Goal: Task Accomplishment & Management: Complete application form

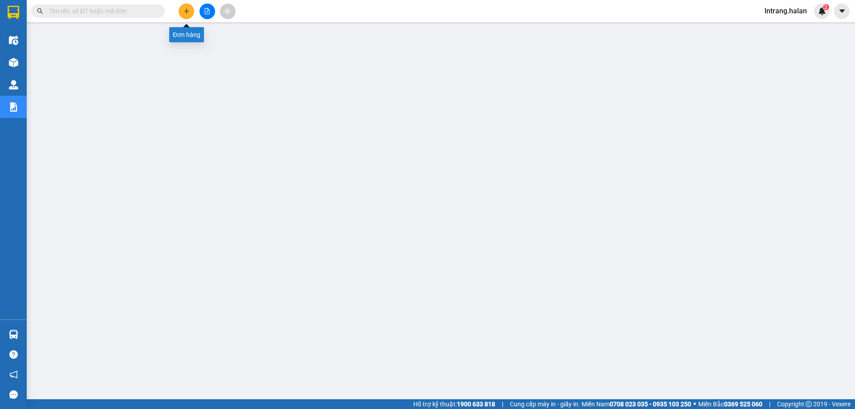
click at [192, 13] on button at bounding box center [187, 12] width 16 height 16
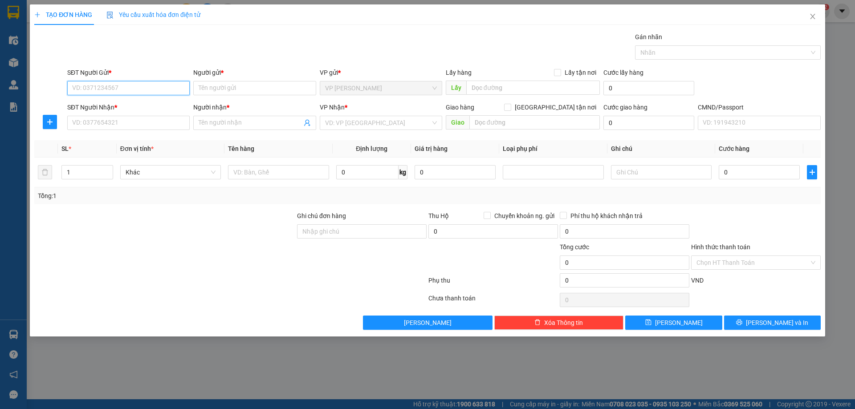
click at [150, 94] on input "SĐT Người Gửi *" at bounding box center [128, 88] width 123 height 14
paste input "0987938677"
click at [129, 104] on div "0987938677 - [PERSON_NAME]" at bounding box center [129, 106] width 112 height 10
type input "0987938677"
type input "HÀ"
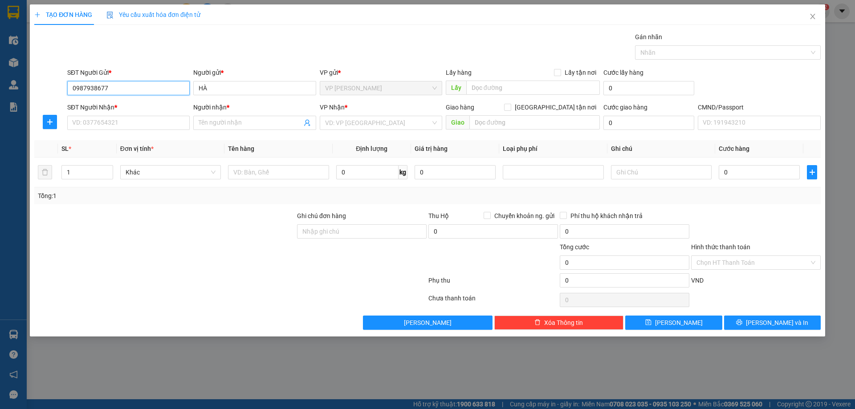
click at [137, 90] on input "0987938677" at bounding box center [128, 88] width 123 height 14
type input "0987938677"
click at [134, 123] on div "0987938677 - chị [PERSON_NAME]" at bounding box center [129, 120] width 112 height 10
type input "chị [PERSON_NAME]"
click at [128, 128] on input "SĐT Người Nhận *" at bounding box center [128, 123] width 123 height 14
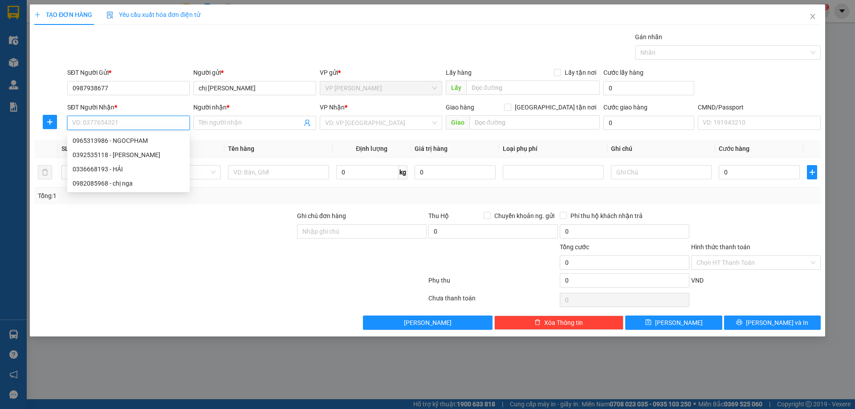
click at [155, 124] on input "SĐT Người Nhận *" at bounding box center [128, 123] width 123 height 14
click at [237, 85] on input "chị [PERSON_NAME]" at bounding box center [254, 88] width 123 height 14
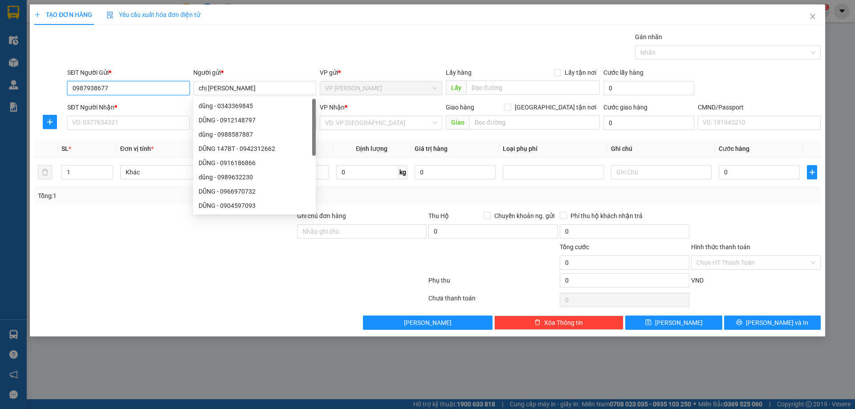
click at [120, 90] on input "0987938677" at bounding box center [128, 88] width 123 height 14
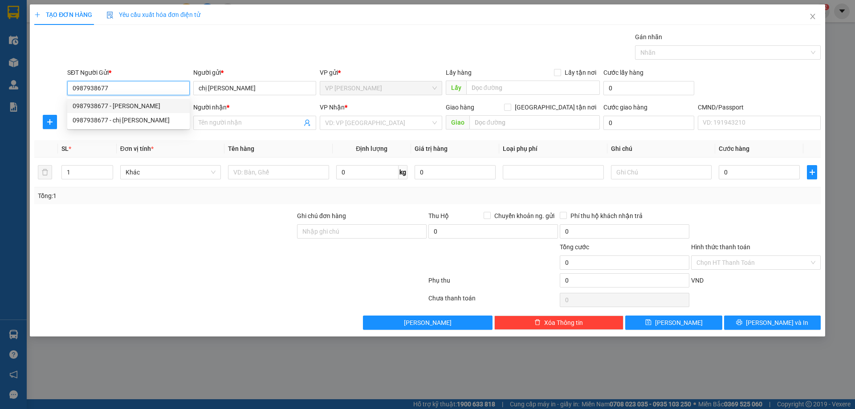
click at [119, 108] on div "0987938677 - [PERSON_NAME]" at bounding box center [129, 106] width 112 height 10
type input "0987938677"
type input "HÀ"
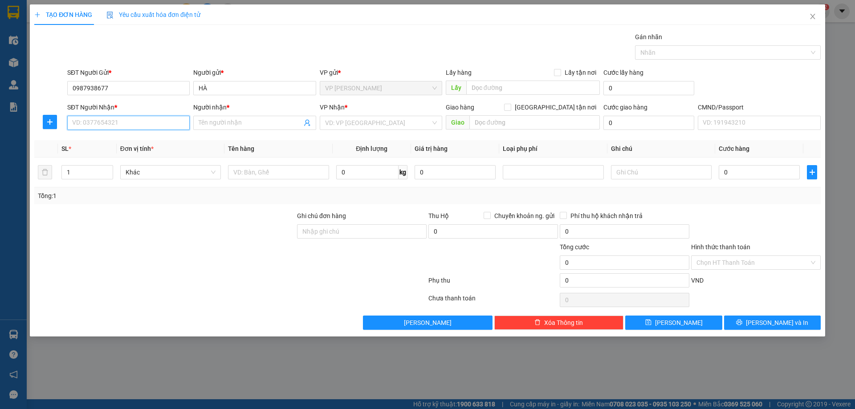
click at [135, 124] on input "SĐT Người Nhận *" at bounding box center [128, 123] width 123 height 14
paste input "039 2535118"
click at [86, 123] on input "039 2535118" at bounding box center [128, 123] width 123 height 14
click at [85, 121] on input "039 2535118" at bounding box center [128, 123] width 123 height 14
type input "0392535118"
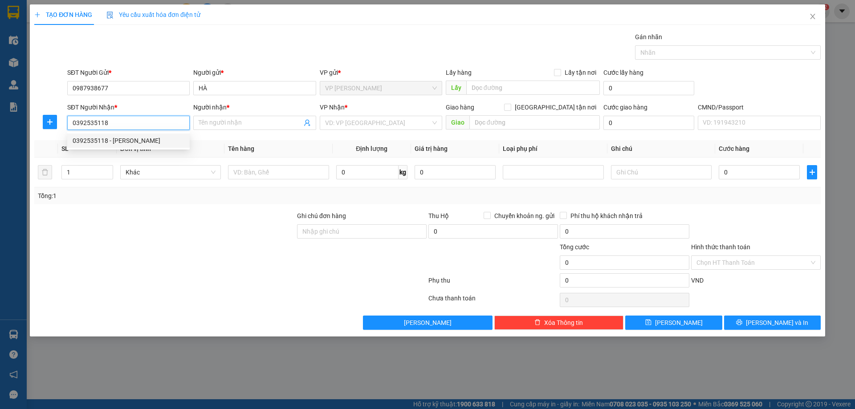
click at [109, 124] on input "0392535118" at bounding box center [128, 123] width 123 height 14
click at [137, 142] on div "0392535118 - [PERSON_NAME]" at bounding box center [129, 141] width 112 height 10
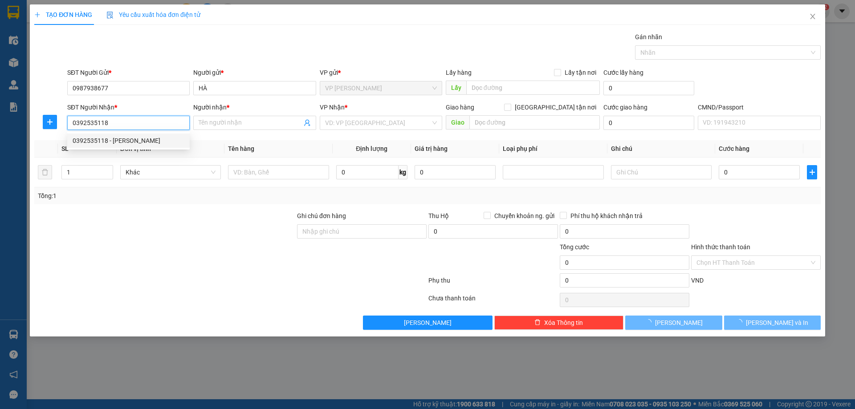
type input "[PERSON_NAME]"
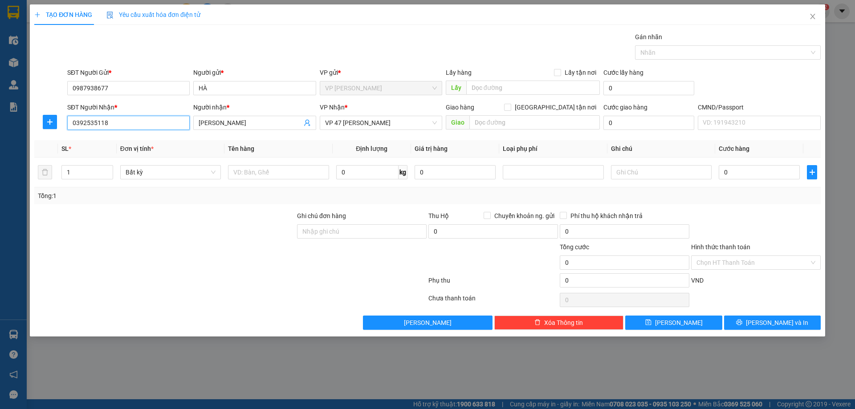
type input "0392535118"
